Goal: Navigation & Orientation: Find specific page/section

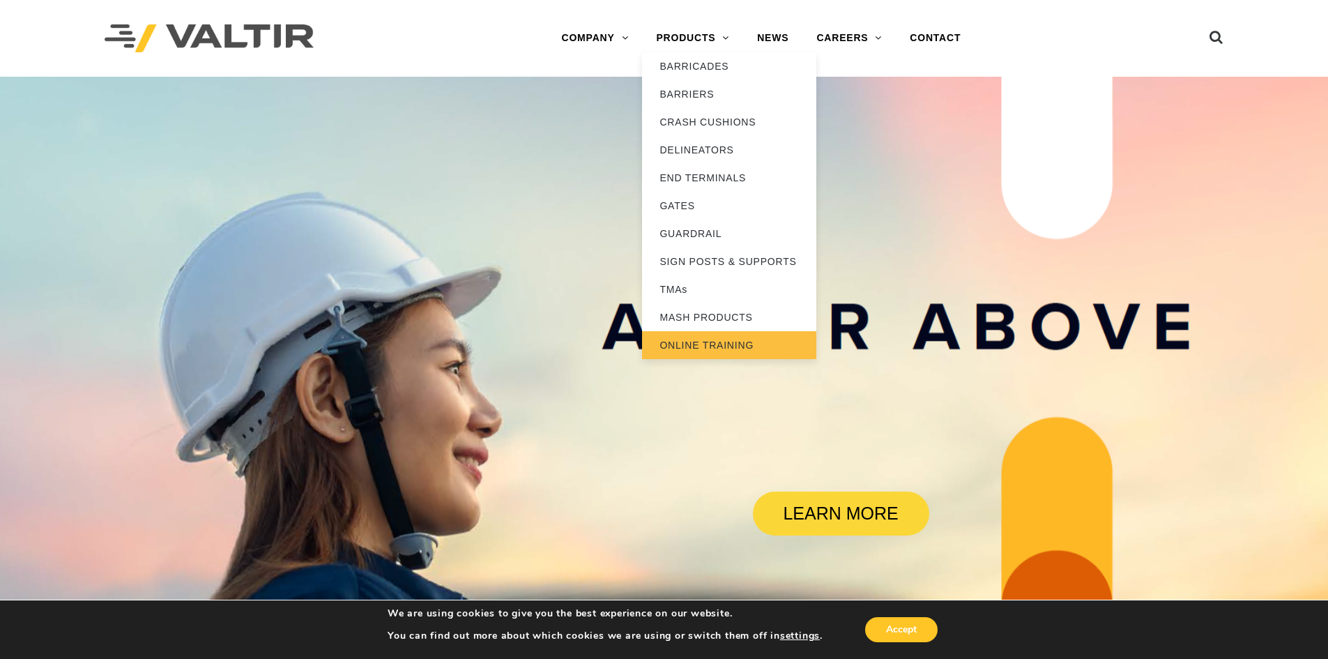
click at [713, 345] on link "ONLINE TRAINING" at bounding box center [729, 345] width 174 height 28
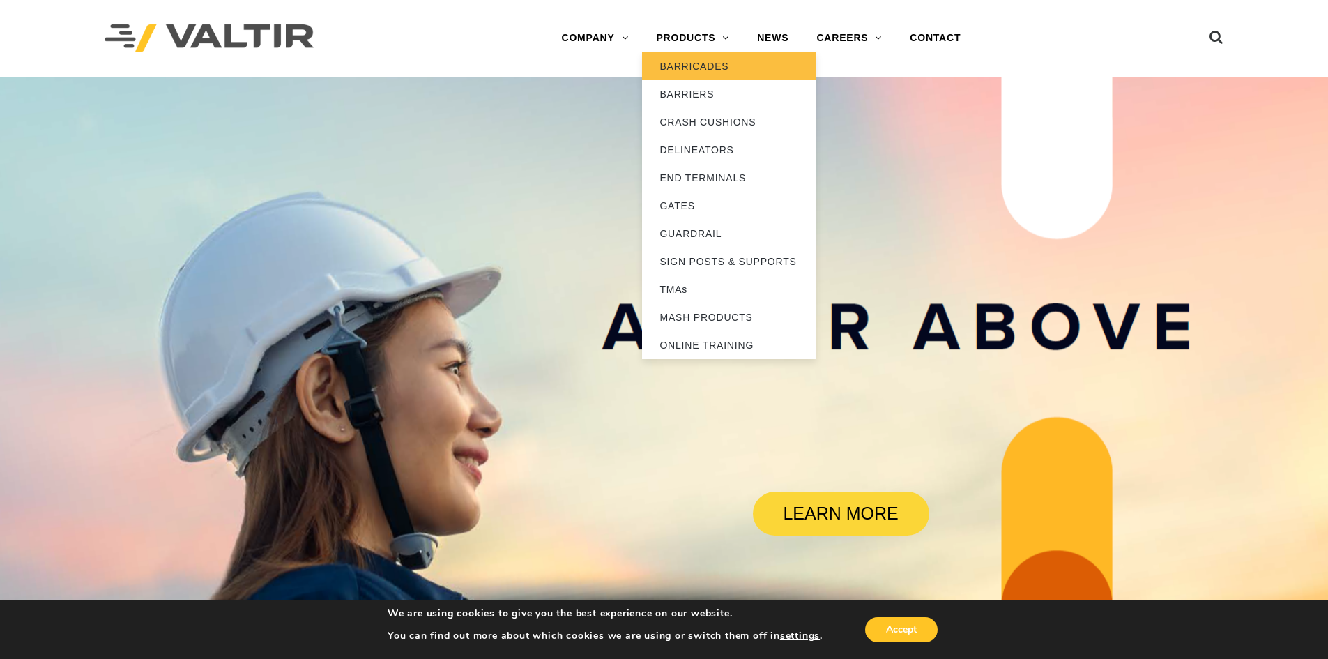
click at [681, 69] on link "BARRICADES" at bounding box center [729, 66] width 174 height 28
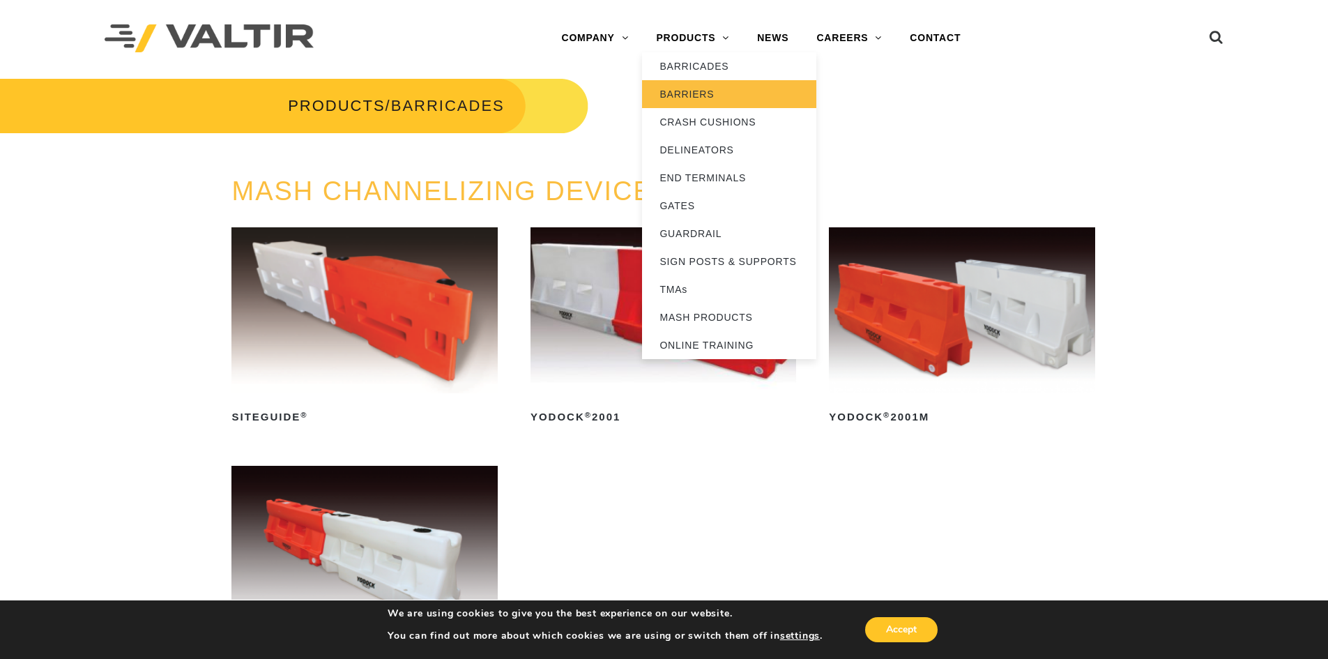
click at [708, 91] on link "BARRIERS" at bounding box center [729, 94] width 174 height 28
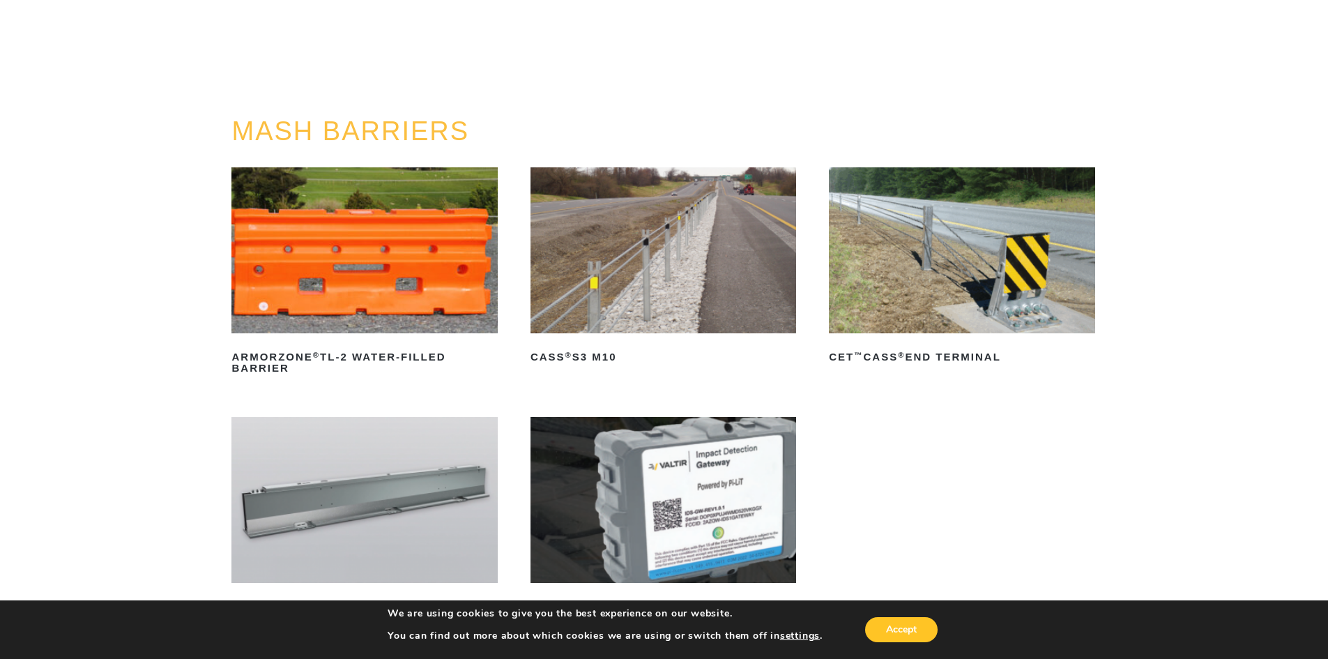
scroll to position [70, 0]
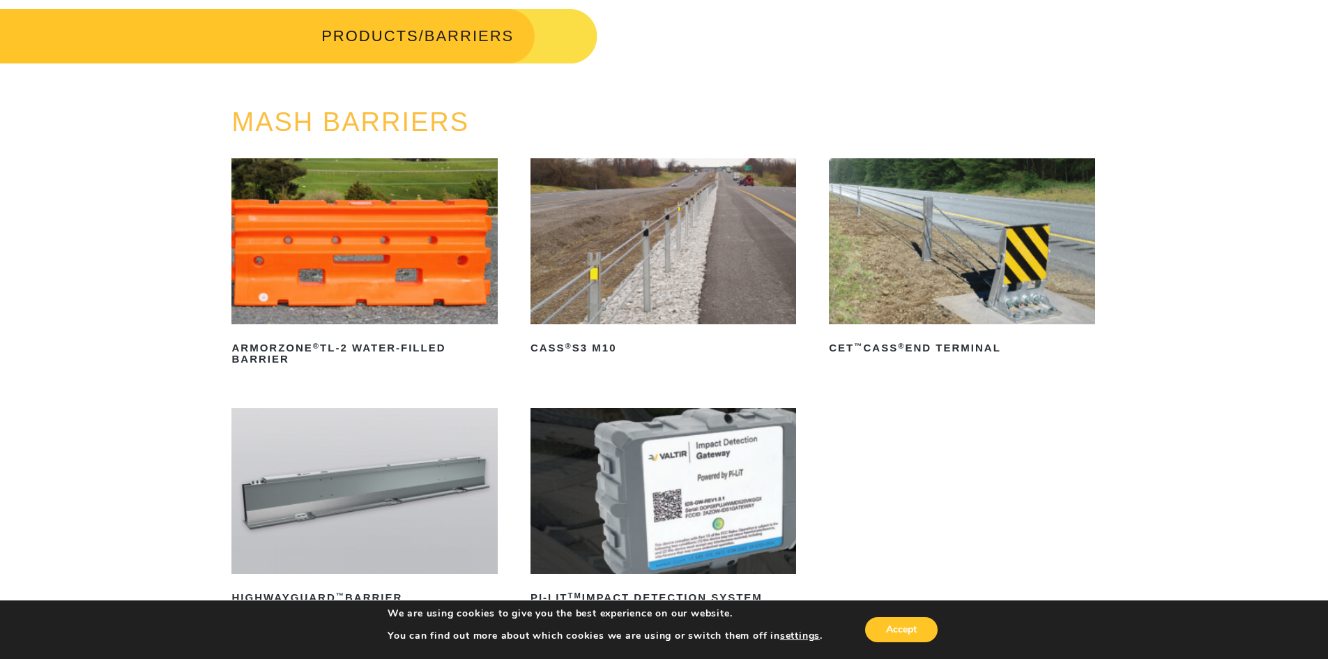
click at [382, 470] on img at bounding box center [365, 491] width 266 height 166
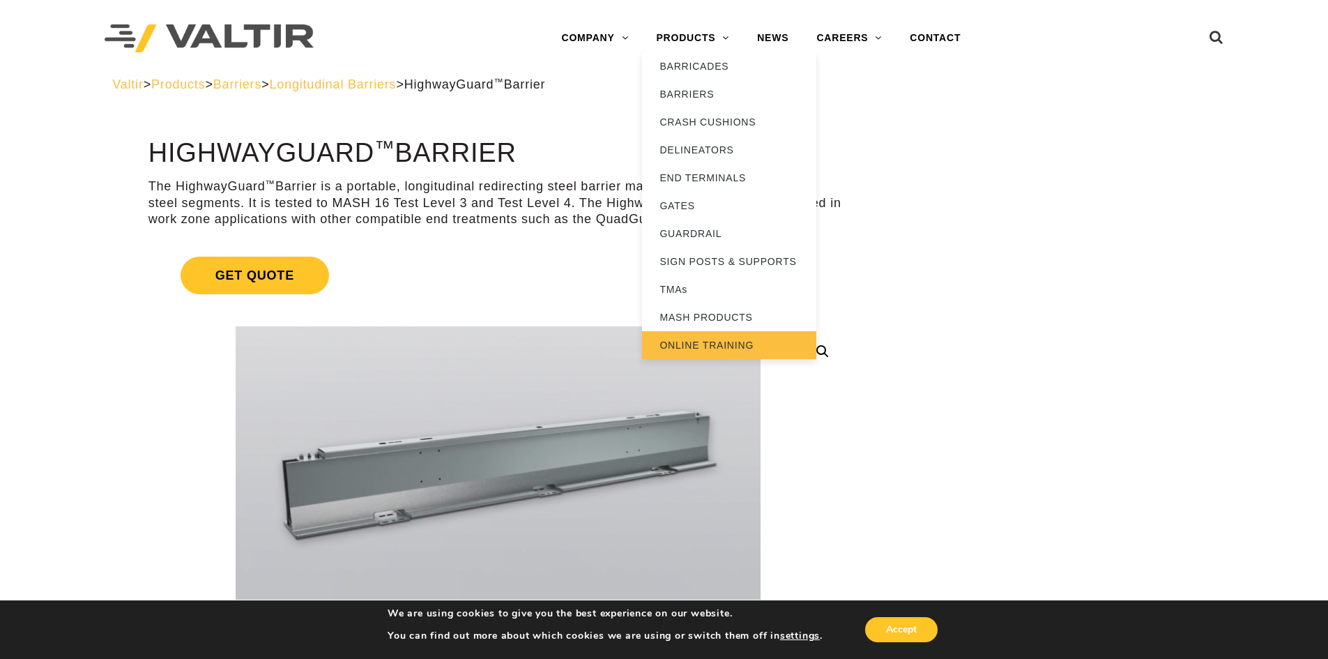
click at [723, 355] on link "ONLINE TRAINING" at bounding box center [729, 345] width 174 height 28
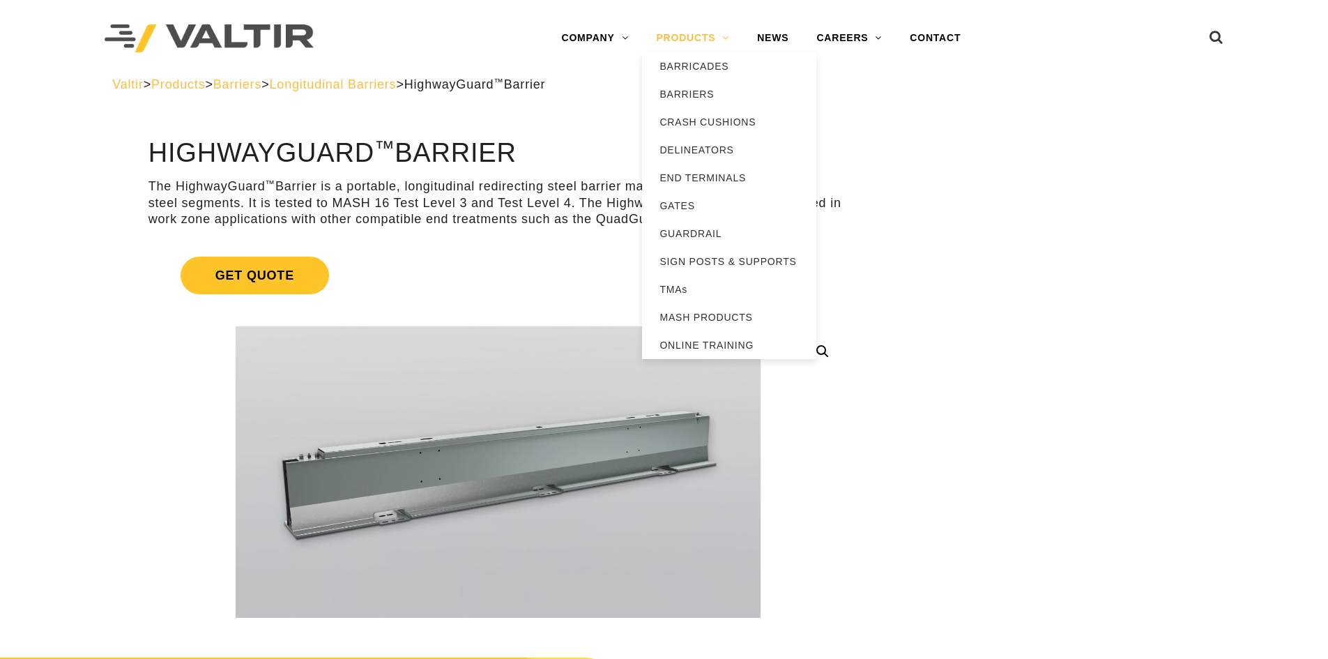
click at [685, 37] on link "PRODUCTS" at bounding box center [692, 38] width 101 height 28
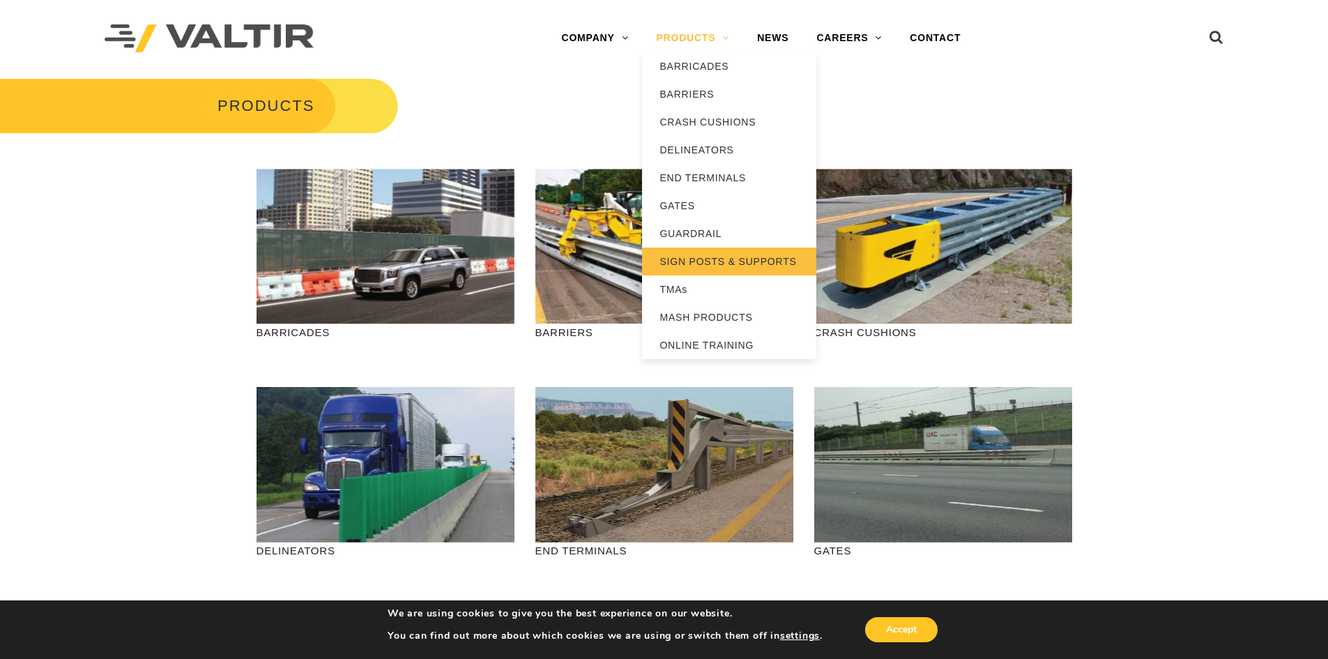
click at [688, 257] on link "SIGN POSTS & SUPPORTS" at bounding box center [729, 262] width 174 height 28
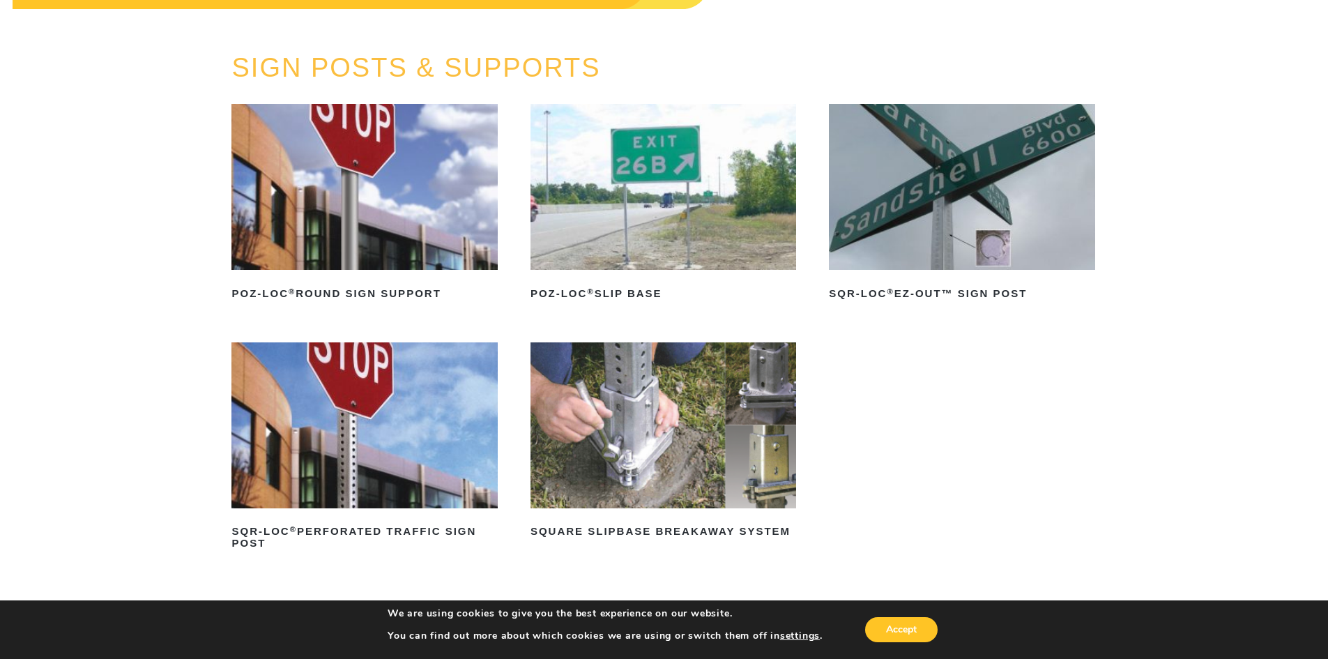
scroll to position [139, 0]
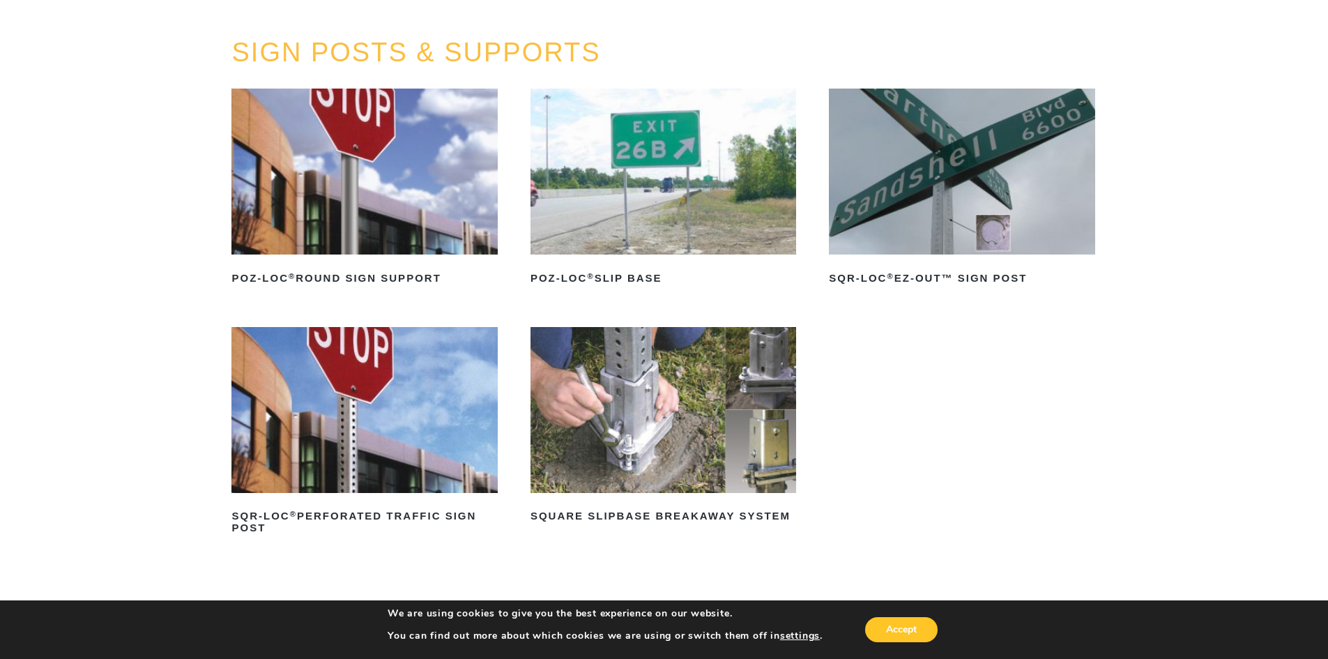
click at [330, 213] on img at bounding box center [365, 172] width 266 height 166
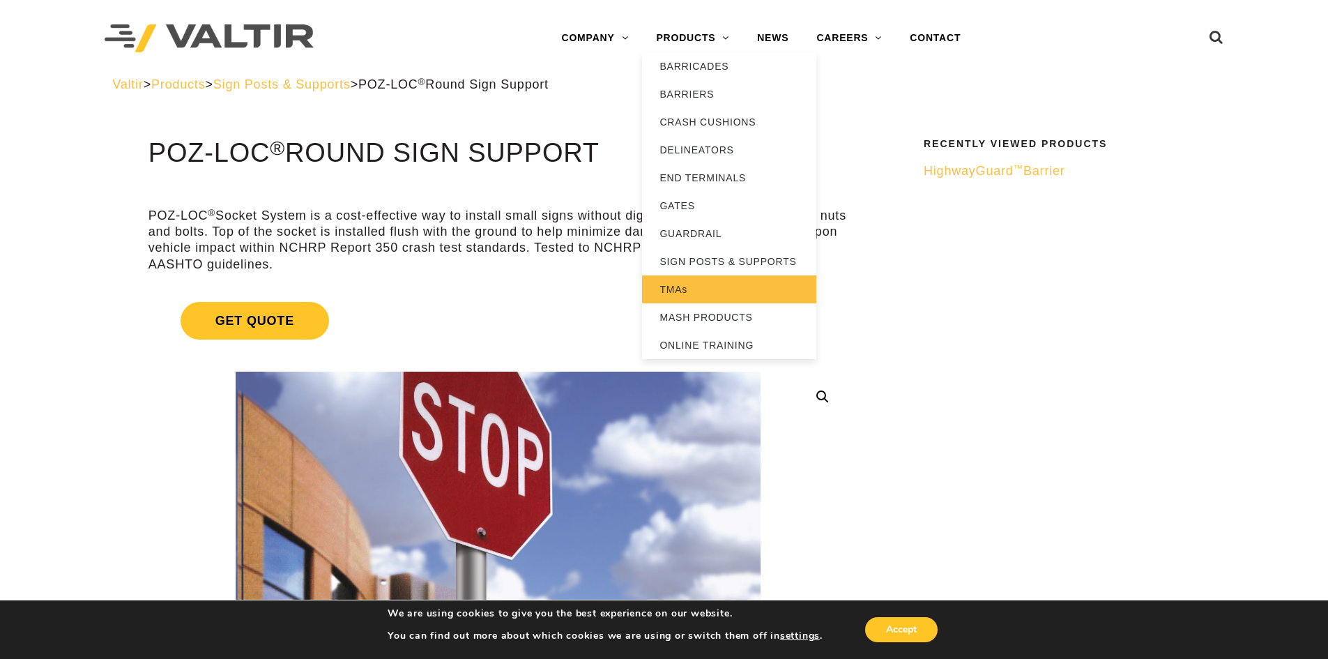
click at [710, 283] on link "TMAs" at bounding box center [729, 289] width 174 height 28
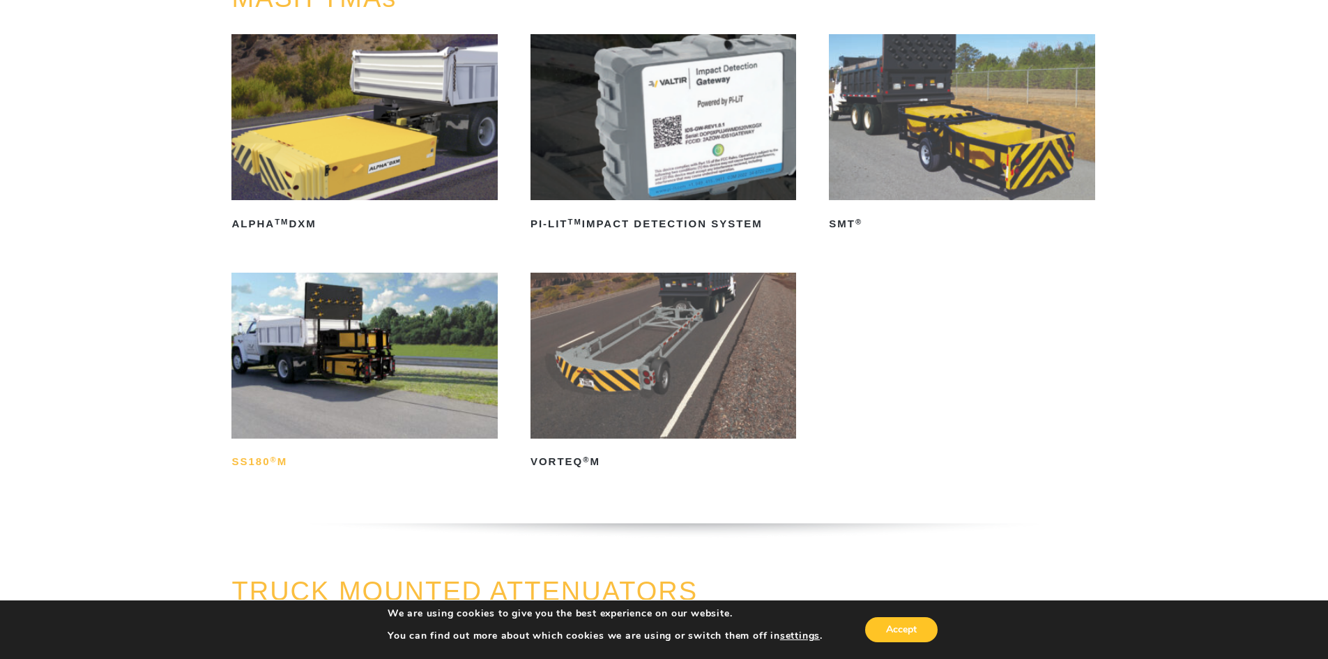
scroll to position [209, 0]
